Goal: Find specific page/section: Find specific page/section

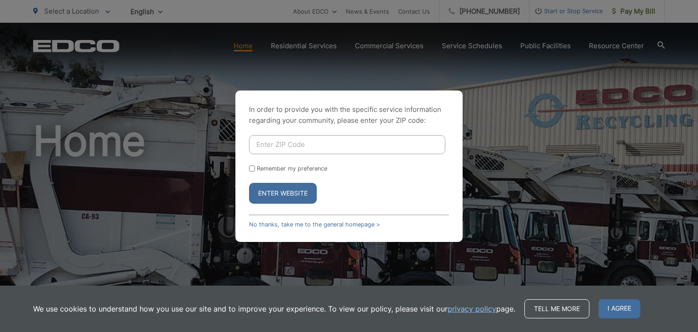
click at [318, 147] on input "Enter ZIP Code" at bounding box center [347, 144] width 196 height 19
type input "92082"
click at [273, 194] on button "Enter Website" at bounding box center [283, 193] width 68 height 21
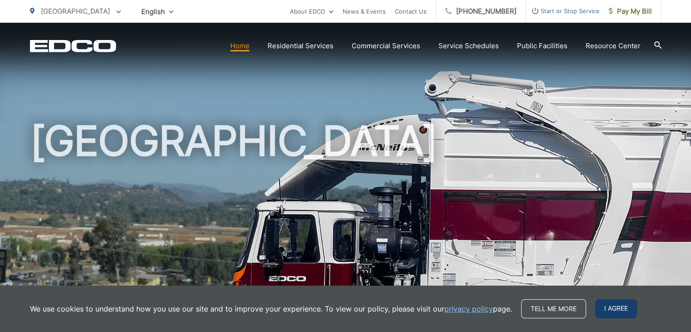
click at [617, 305] on span "I agree" at bounding box center [616, 308] width 42 height 19
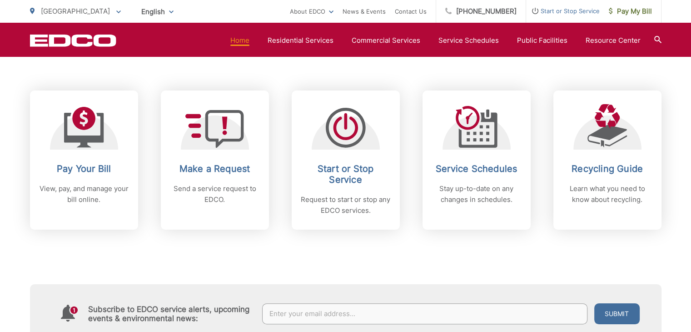
scroll to position [363, 0]
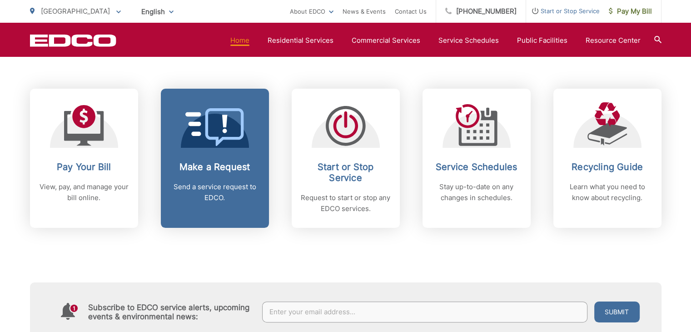
click at [220, 147] on span at bounding box center [214, 128] width 59 height 40
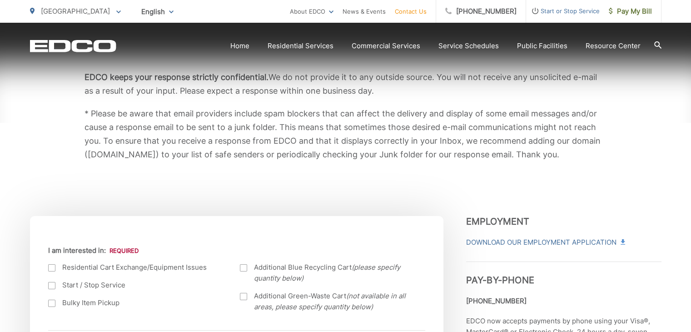
scroll to position [182, 0]
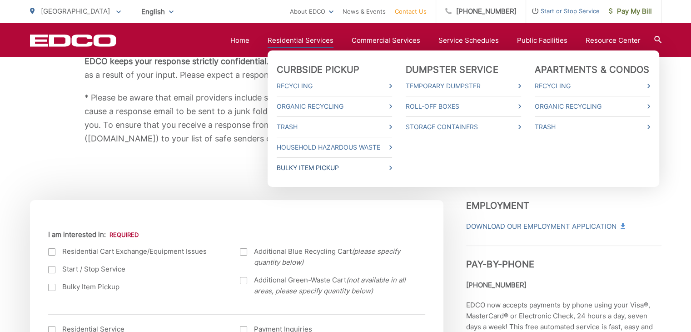
click at [317, 167] on link "Bulky Item Pickup" at bounding box center [334, 167] width 115 height 11
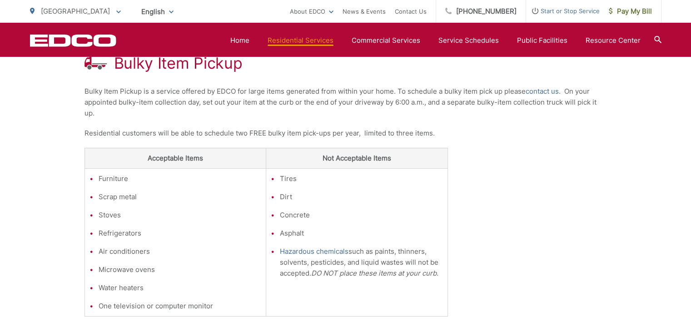
scroll to position [182, 0]
click at [543, 89] on link "contact us" at bounding box center [542, 91] width 33 height 11
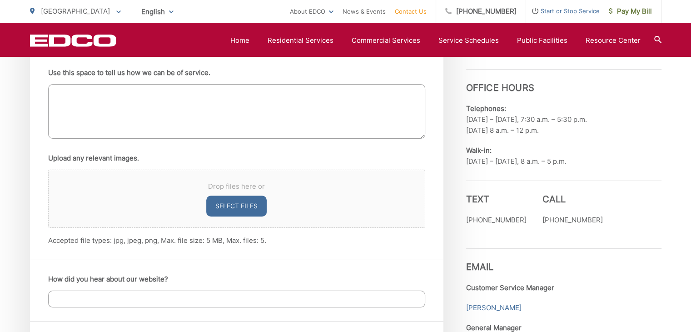
scroll to position [591, 0]
click at [320, 35] on link "Careers" at bounding box center [311, 32] width 26 height 11
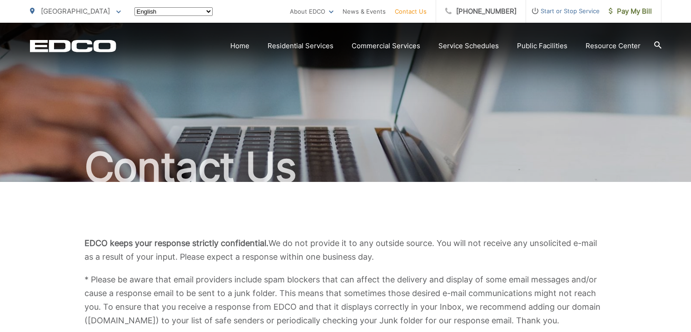
scroll to position [591, 0]
